Goal: Task Accomplishment & Management: Complete application form

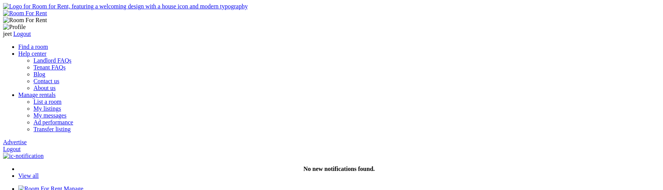
scroll to position [40, 0]
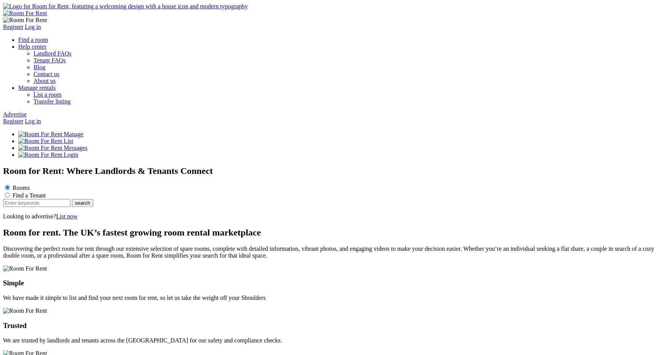
click at [41, 118] on link "Log in" at bounding box center [33, 121] width 16 height 6
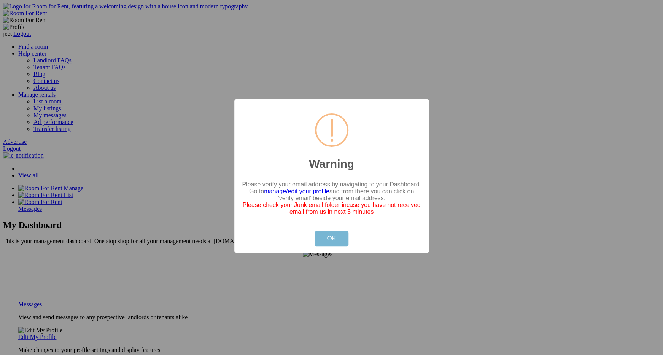
click at [315, 243] on button "OK" at bounding box center [332, 238] width 34 height 15
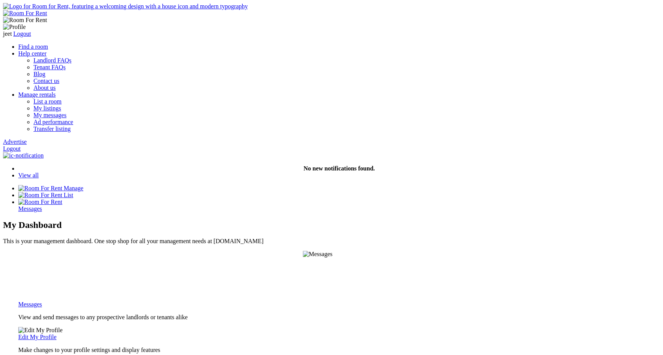
click at [27, 139] on link "Advertise" at bounding box center [15, 142] width 24 height 6
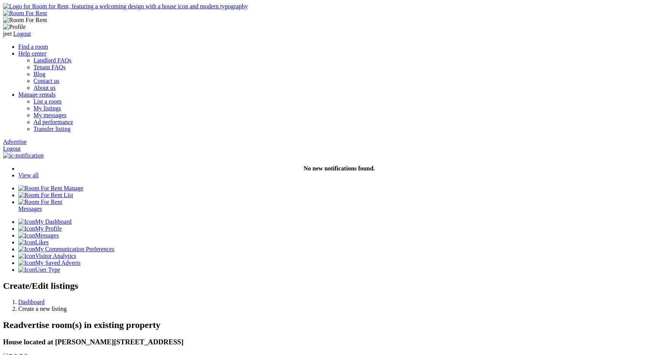
click at [29, 353] on link "Edit" at bounding box center [16, 356] width 26 height 6
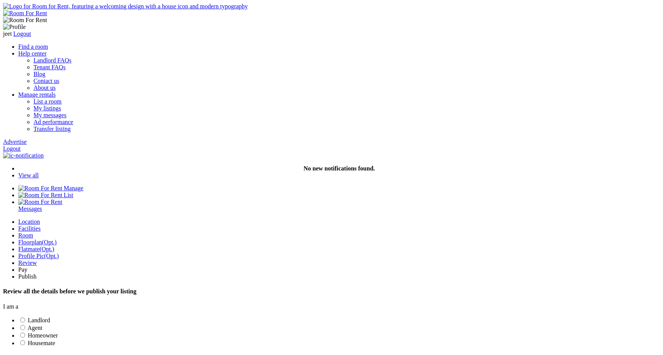
click at [229, 232] on div "Room" at bounding box center [339, 235] width 642 height 7
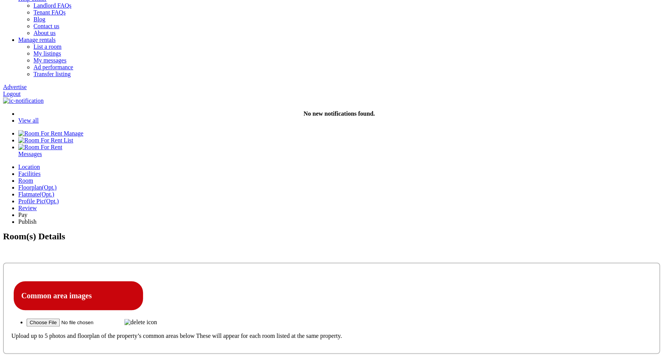
scroll to position [57, 0]
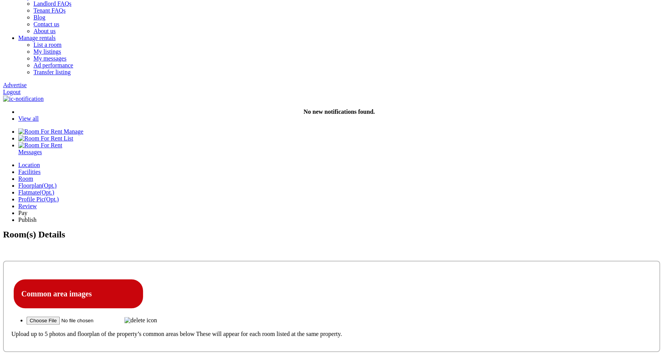
drag, startPoint x: 161, startPoint y: 223, endPoint x: 70, endPoint y: 224, distance: 90.6
click at [157, 317] on img at bounding box center [140, 320] width 33 height 7
click at [123, 317] on input "file" at bounding box center [75, 321] width 96 height 8
type input "C:\fakepath\Screenshot 2025-09-15 at 7.35.20 PM.png"
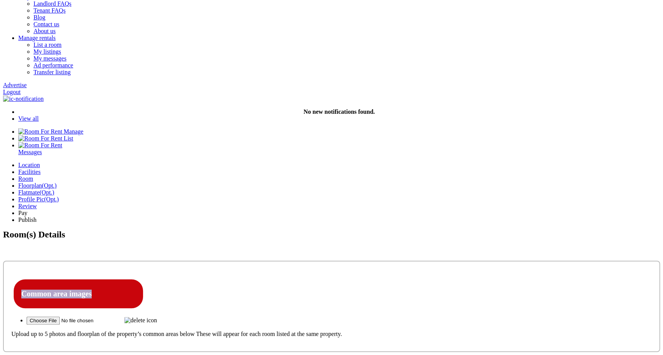
drag, startPoint x: 115, startPoint y: 59, endPoint x: 183, endPoint y: 60, distance: 68.1
click at [135, 290] on h4 "Common area images" at bounding box center [78, 294] width 114 height 9
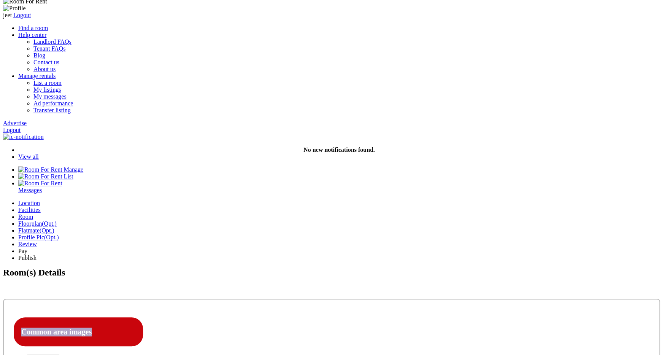
scroll to position [17, 0]
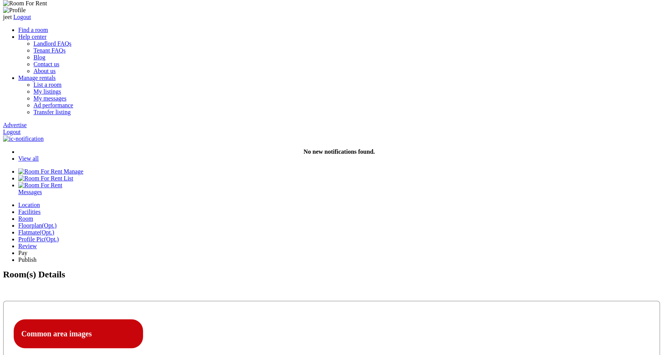
click at [135, 330] on h4 "Common area images" at bounding box center [78, 334] width 114 height 9
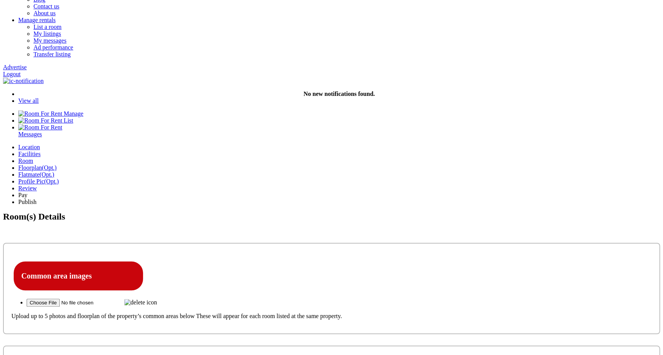
scroll to position [79, 0]
